Goal: Ask a question: Seek information or help from site administrators or community

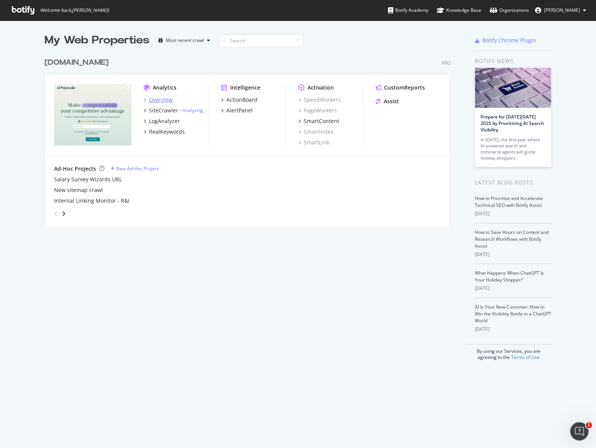
click at [161, 98] on div "Overview" at bounding box center [161, 100] width 24 height 8
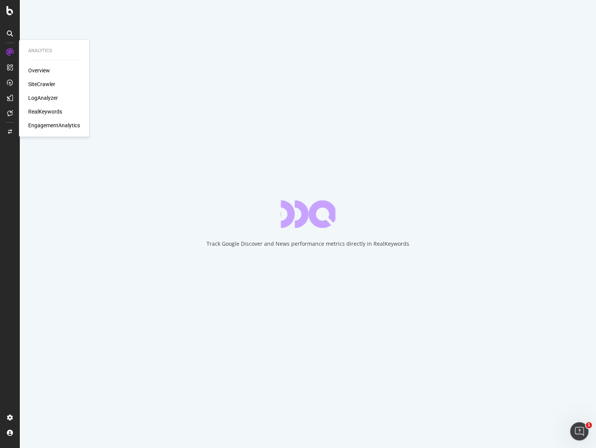
click at [37, 101] on div "LogAnalyzer" at bounding box center [43, 98] width 30 height 8
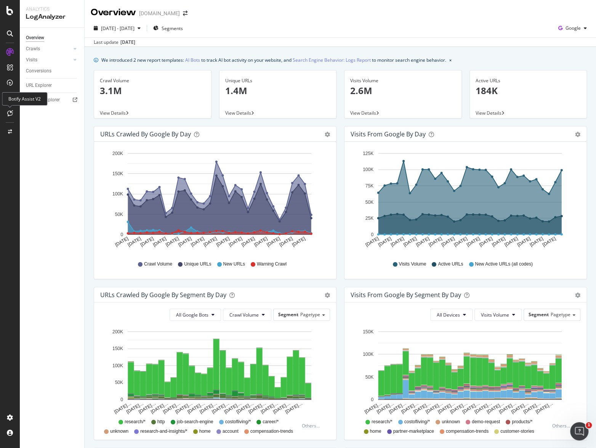
click at [9, 114] on icon at bounding box center [10, 113] width 6 height 6
click at [53, 161] on div "Overview Crawls Daily Distribution Segments Distribution HTTP Codes Resources V…" at bounding box center [52, 238] width 64 height 421
click at [183, 34] on div "Segments" at bounding box center [168, 28] width 30 height 11
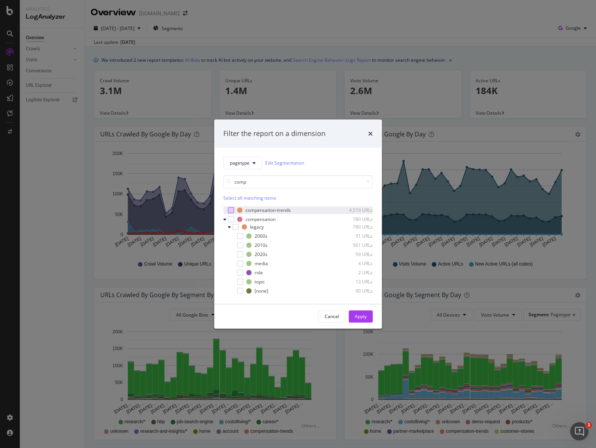
type input "comp"
click at [230, 209] on div "modal" at bounding box center [231, 210] width 6 height 6
click at [358, 318] on div "Apply" at bounding box center [361, 316] width 12 height 6
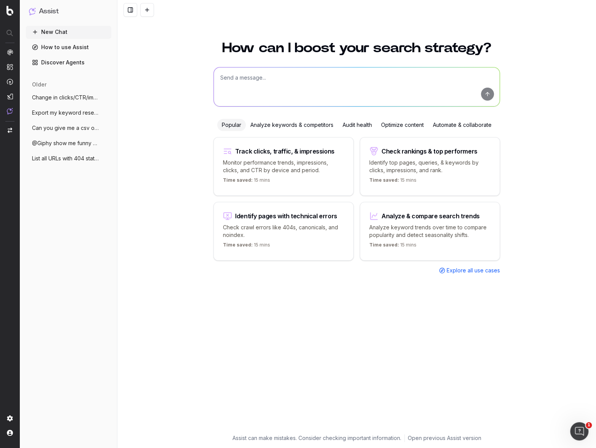
click at [321, 79] on textarea at bounding box center [357, 87] width 286 height 39
click at [237, 126] on div "Popular" at bounding box center [231, 125] width 29 height 12
click at [257, 89] on textarea at bounding box center [357, 87] width 286 height 39
type textarea "Can you monitor the clicks, traffic and impressions for all pages in the /compe…"
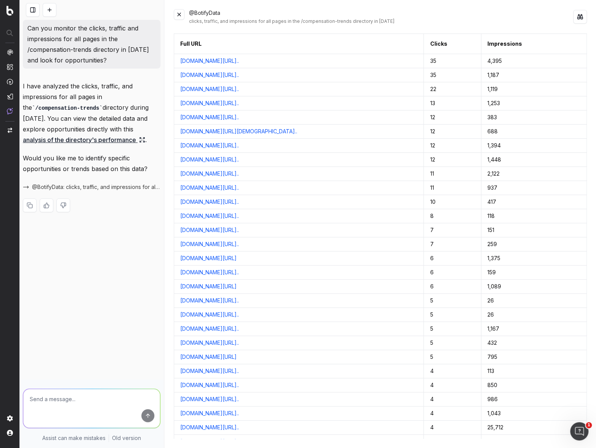
click at [104, 138] on link "analysis of the directory's performance" at bounding box center [84, 140] width 122 height 11
click at [145, 140] on icon at bounding box center [142, 140] width 6 height 6
click at [77, 397] on textarea at bounding box center [91, 408] width 137 height 39
type textarea "F"
paste textarea "https://www.payscale.com/compensation-trends/become-a-certified-compensation-pr…"
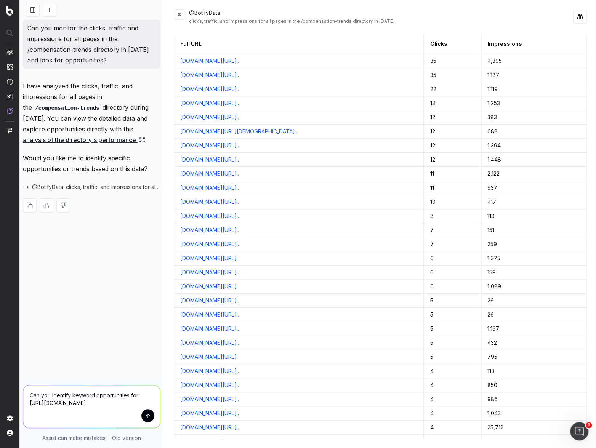
type textarea "Can you identify keyword opportunities for https://www.payscale.com/compensatio…"
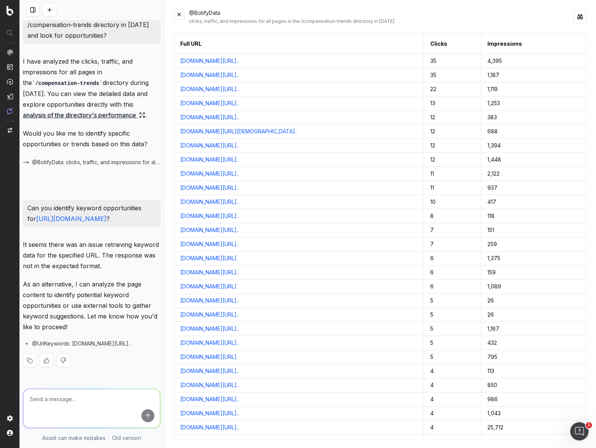
scroll to position [45, 0]
click at [81, 402] on textarea at bounding box center [91, 408] width 137 height 39
paste textarea "https://www.payscale.com/compensation-trends/become-a-certified-compensation-pr…"
type textarea "@urlkeywords: https://www.payscale.com/compensation-trends/become-a-certified-c…"
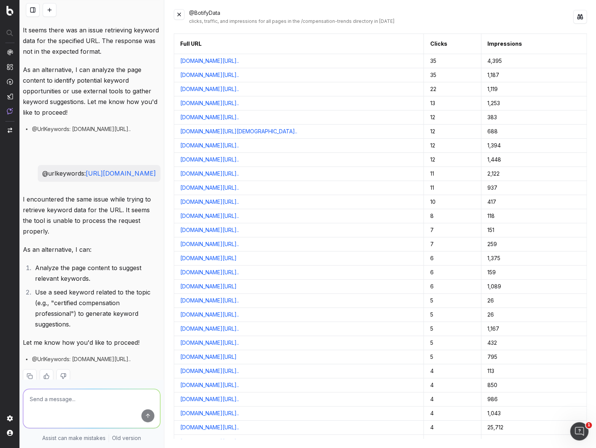
scroll to position [297, 0]
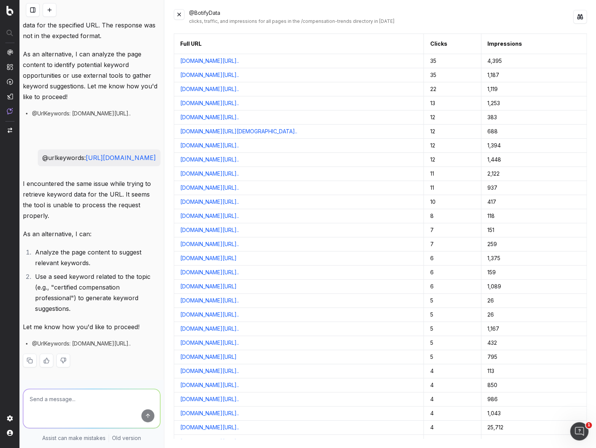
click at [75, 403] on textarea at bounding box center [91, 408] width 137 height 39
paste textarea "https://www.payscale.com/compensation-trends/become-a-certified-compensation-pr…"
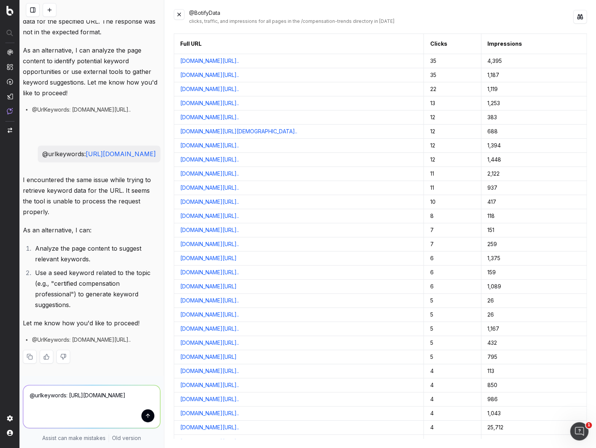
click at [48, 405] on textarea "@urlkeywords: https://www.payscale.com/compensation-trends/become-a-certified-c…" at bounding box center [91, 407] width 137 height 43
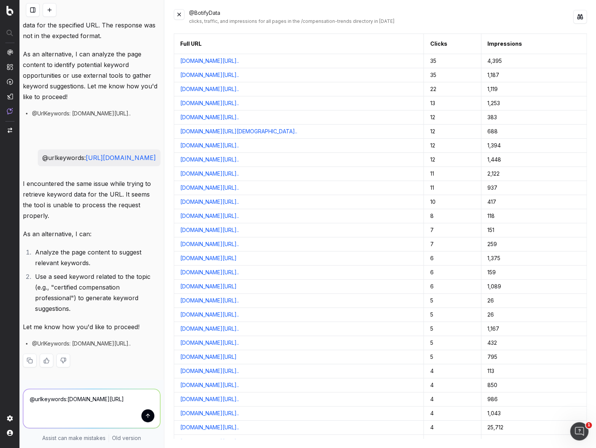
type textarea "@urlkeywords: www.payscale.com/compensation-trends/become-a-certified-compensat…"
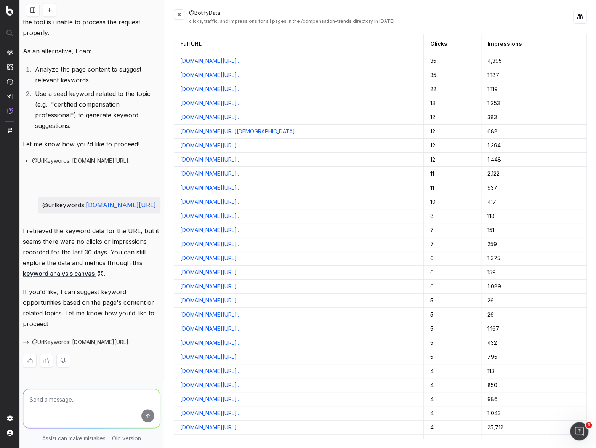
scroll to position [512, 0]
click at [114, 342] on span "@UrlKeywords: www.payscale.com/compensation-trends/become-a-cert..." at bounding box center [81, 343] width 99 height 8
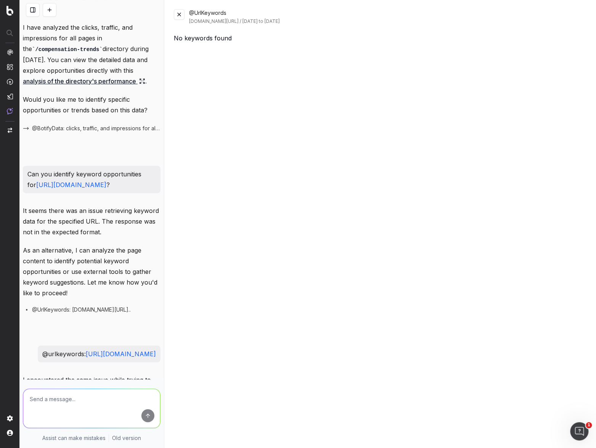
scroll to position [0, 0]
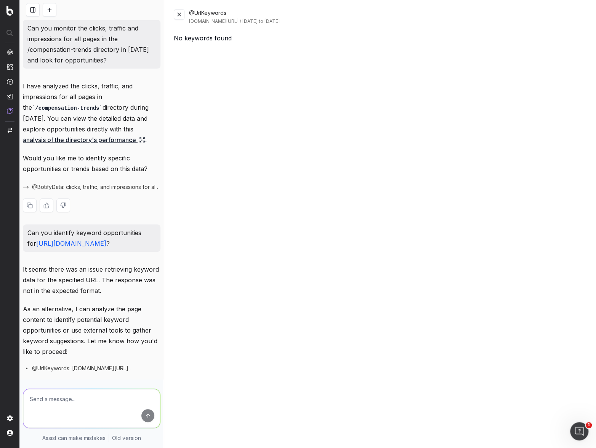
click at [75, 119] on p "I have analyzed the clicks, traffic, and impressions for all pages in the /comp…" at bounding box center [92, 113] width 138 height 64
click at [80, 190] on span "@BotifyData: clicks, traffic, and impressions for all pages in the /compensatio…" at bounding box center [96, 187] width 129 height 8
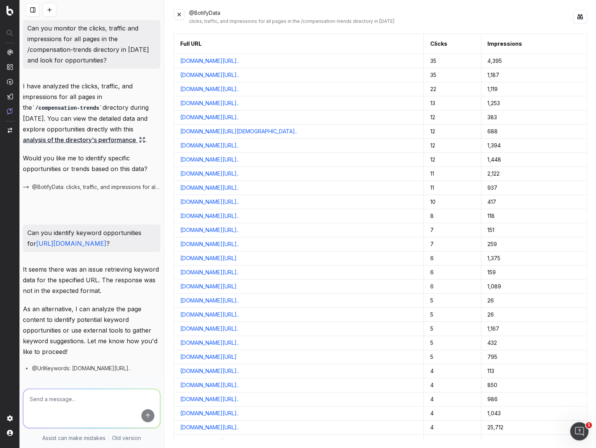
click at [78, 45] on p "Can you monitor the clicks, traffic and impressions for all pages in the /compe…" at bounding box center [91, 44] width 129 height 43
